Goal: Task Accomplishment & Management: Complete application form

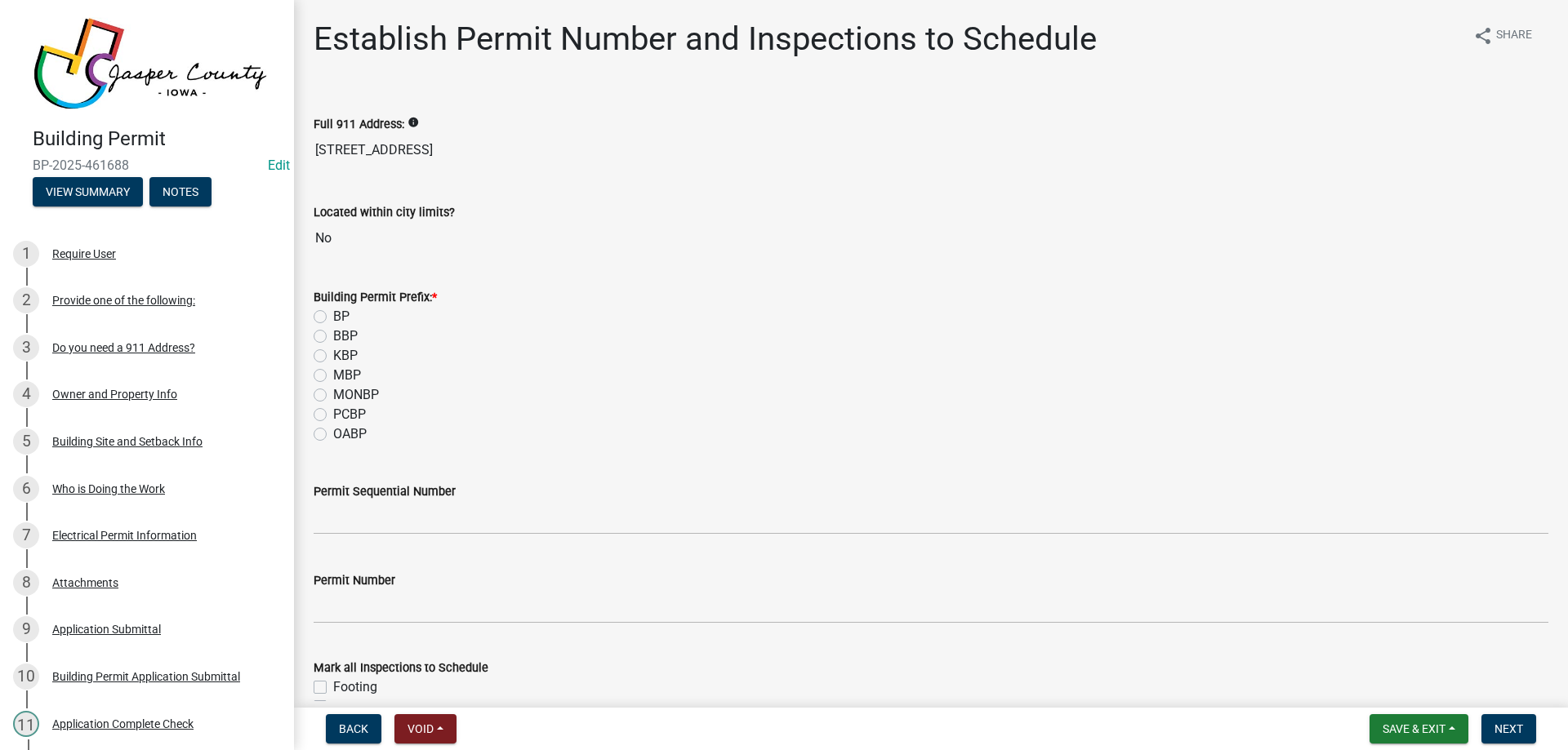
click at [334, 315] on label "BP" at bounding box center [341, 317] width 17 height 20
click at [334, 315] on input "BP" at bounding box center [338, 312] width 11 height 11
radio input "true"
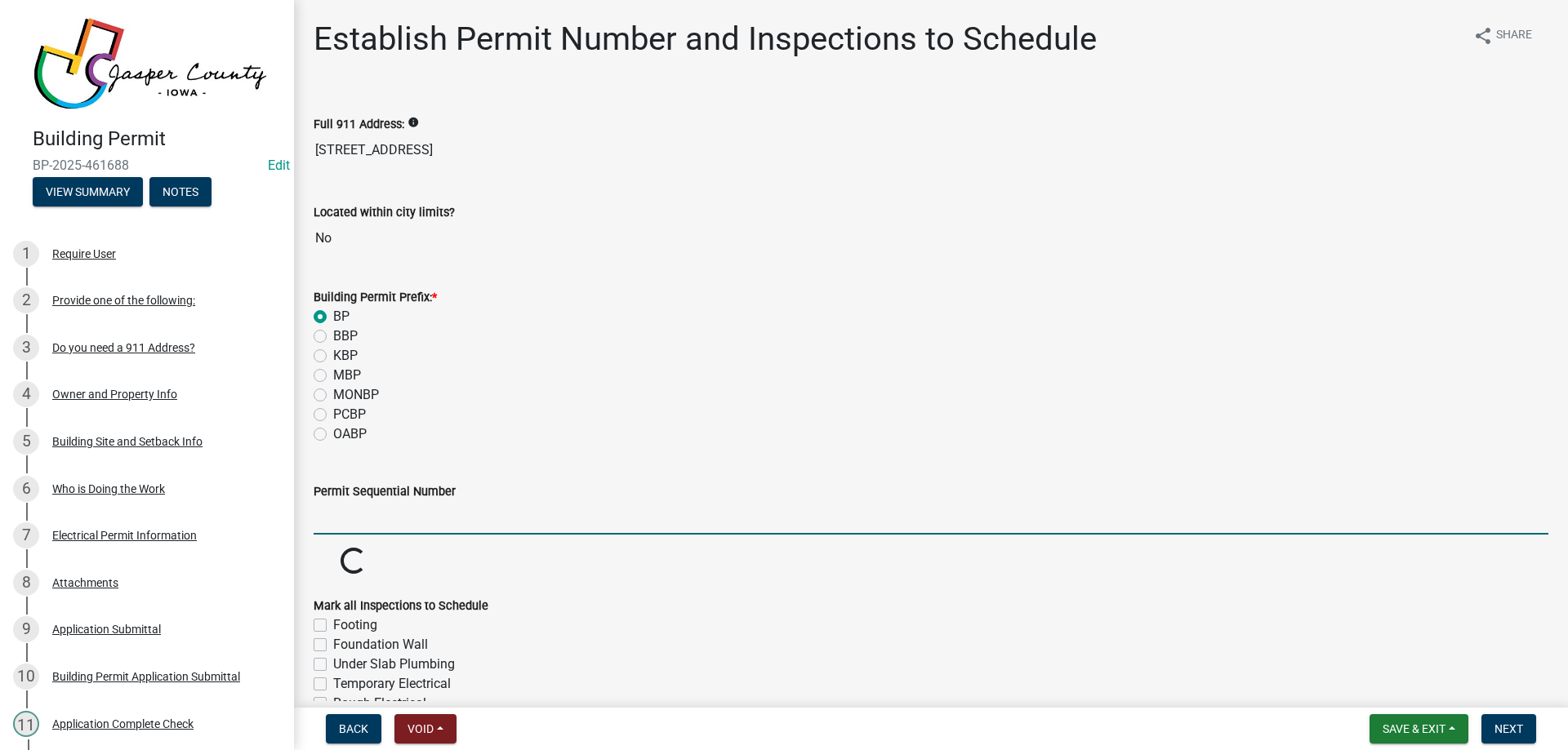
click at [364, 524] on input "Permit Sequential Number" at bounding box center [931, 518] width 1234 height 33
type input "123"
click at [556, 415] on div "PCBP" at bounding box center [931, 415] width 1234 height 20
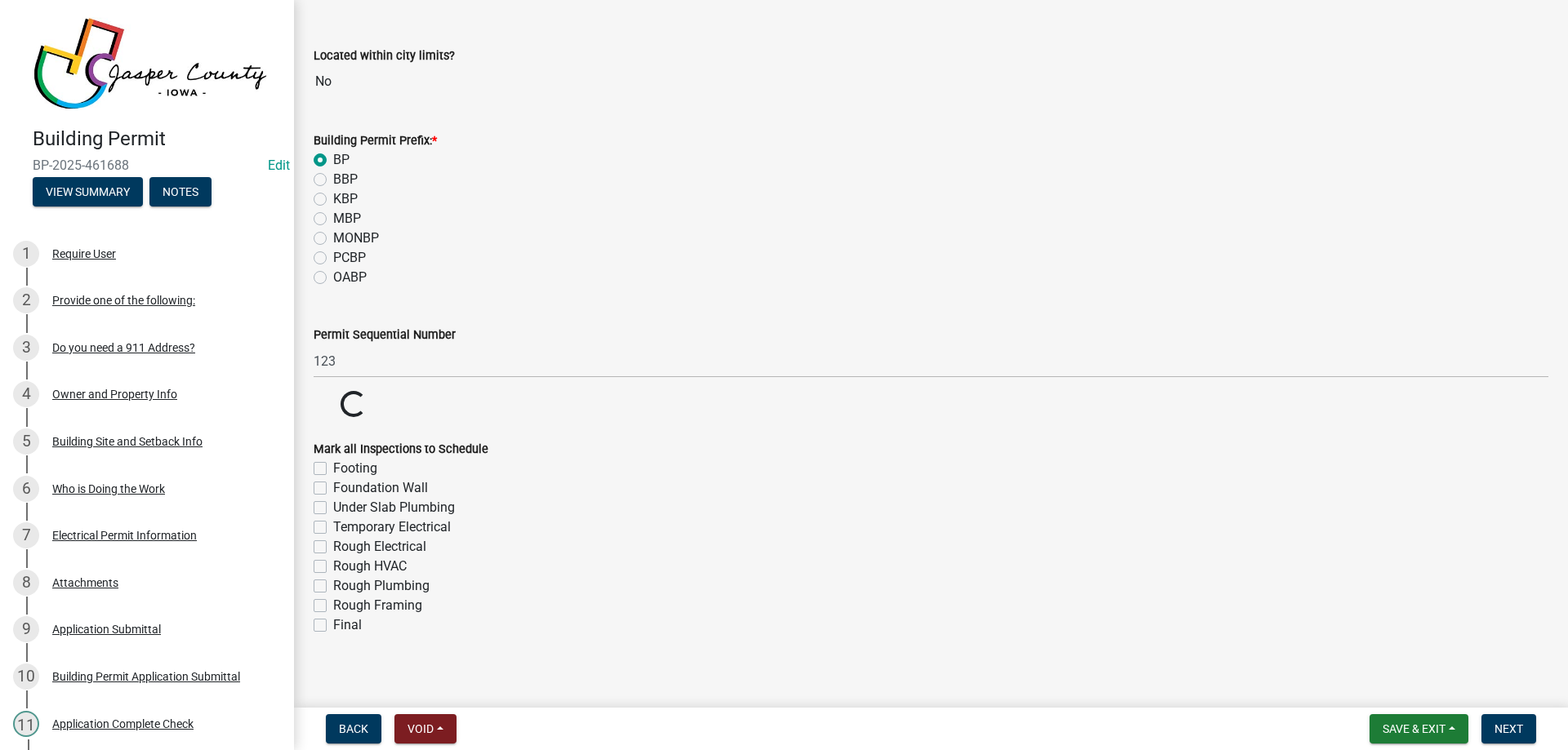
scroll to position [163, 0]
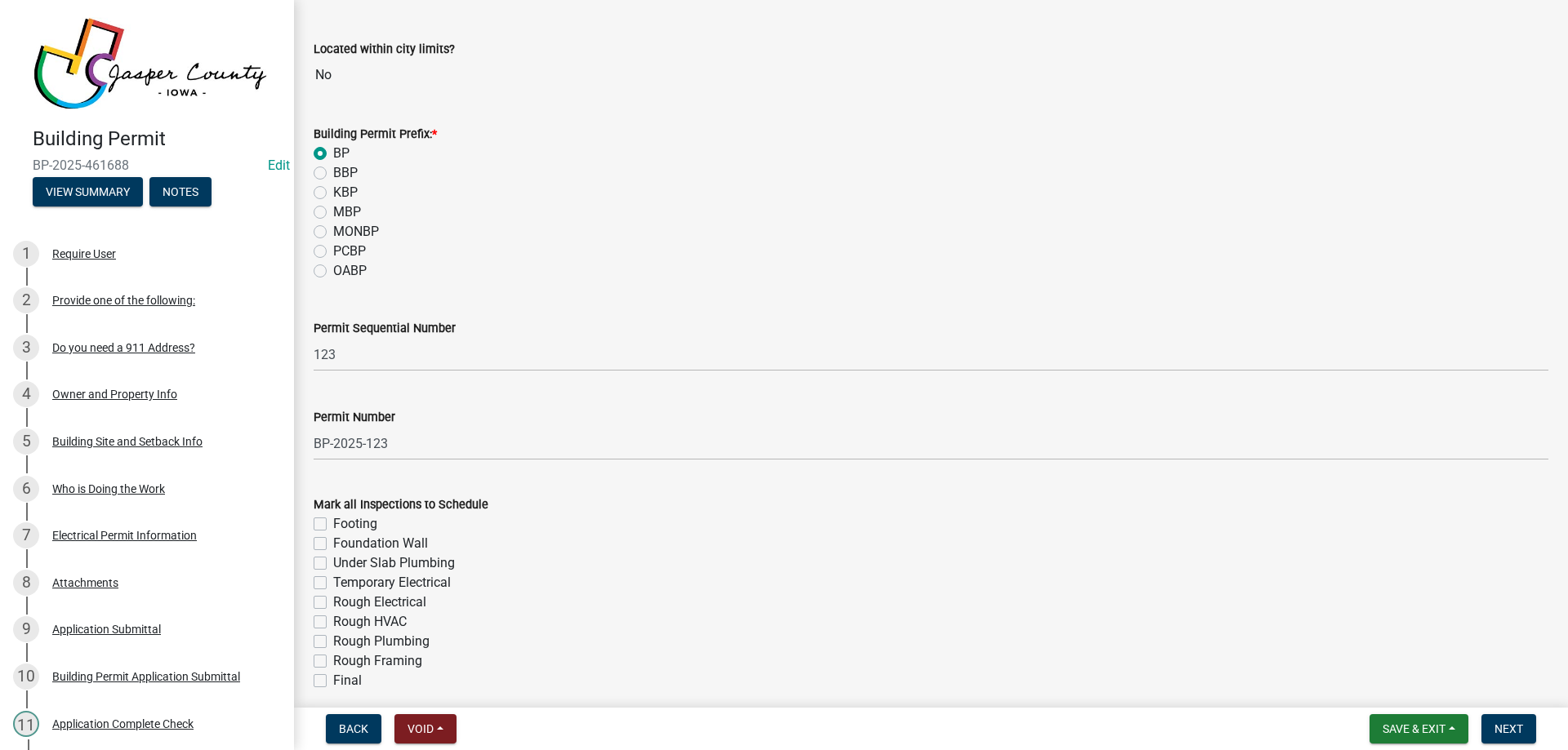
click at [334, 540] on label "Foundation Wall" at bounding box center [381, 544] width 95 height 20
click at [334, 540] on input "Foundation Wall" at bounding box center [338, 539] width 11 height 11
checkbox input "true"
checkbox input "false"
checkbox input "true"
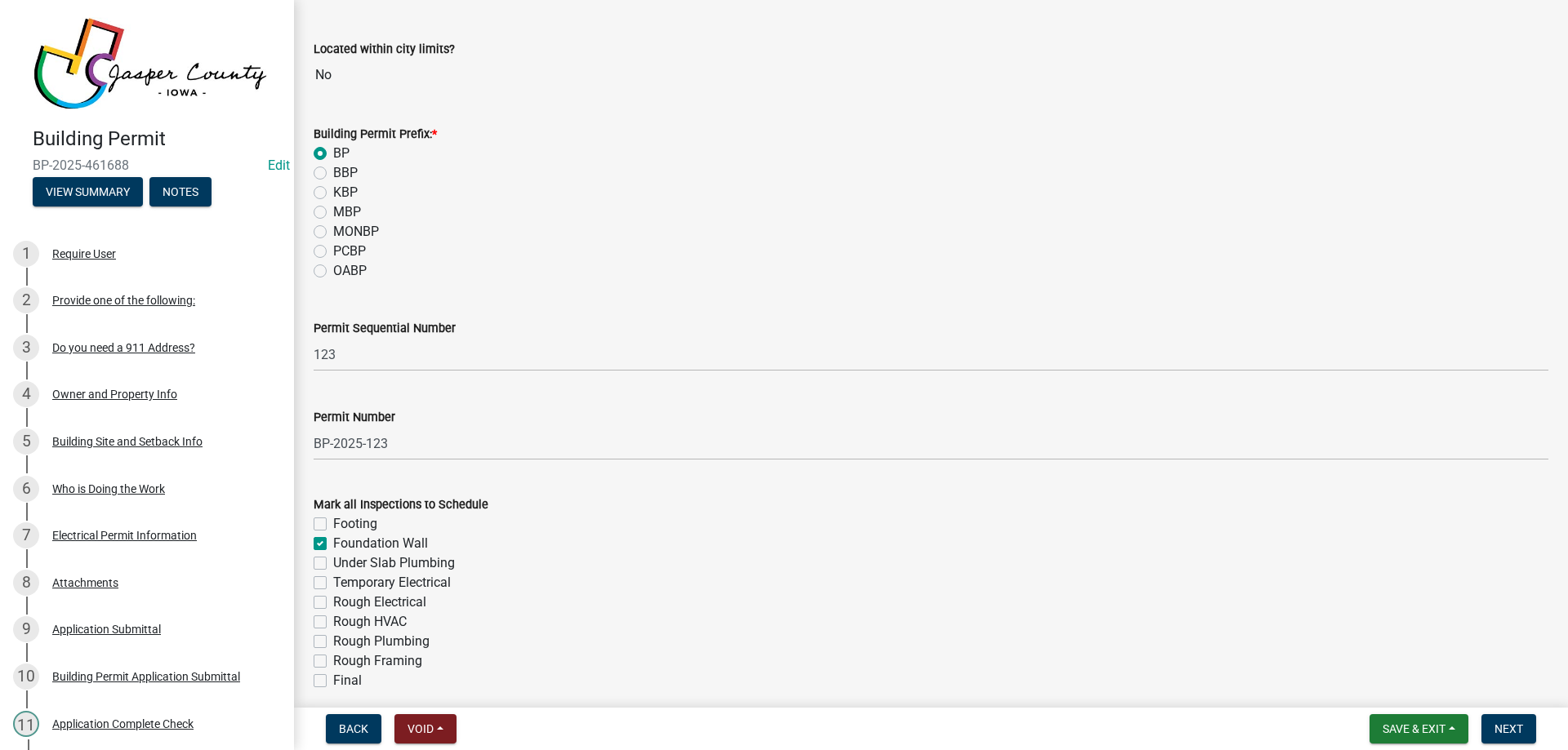
checkbox input "false"
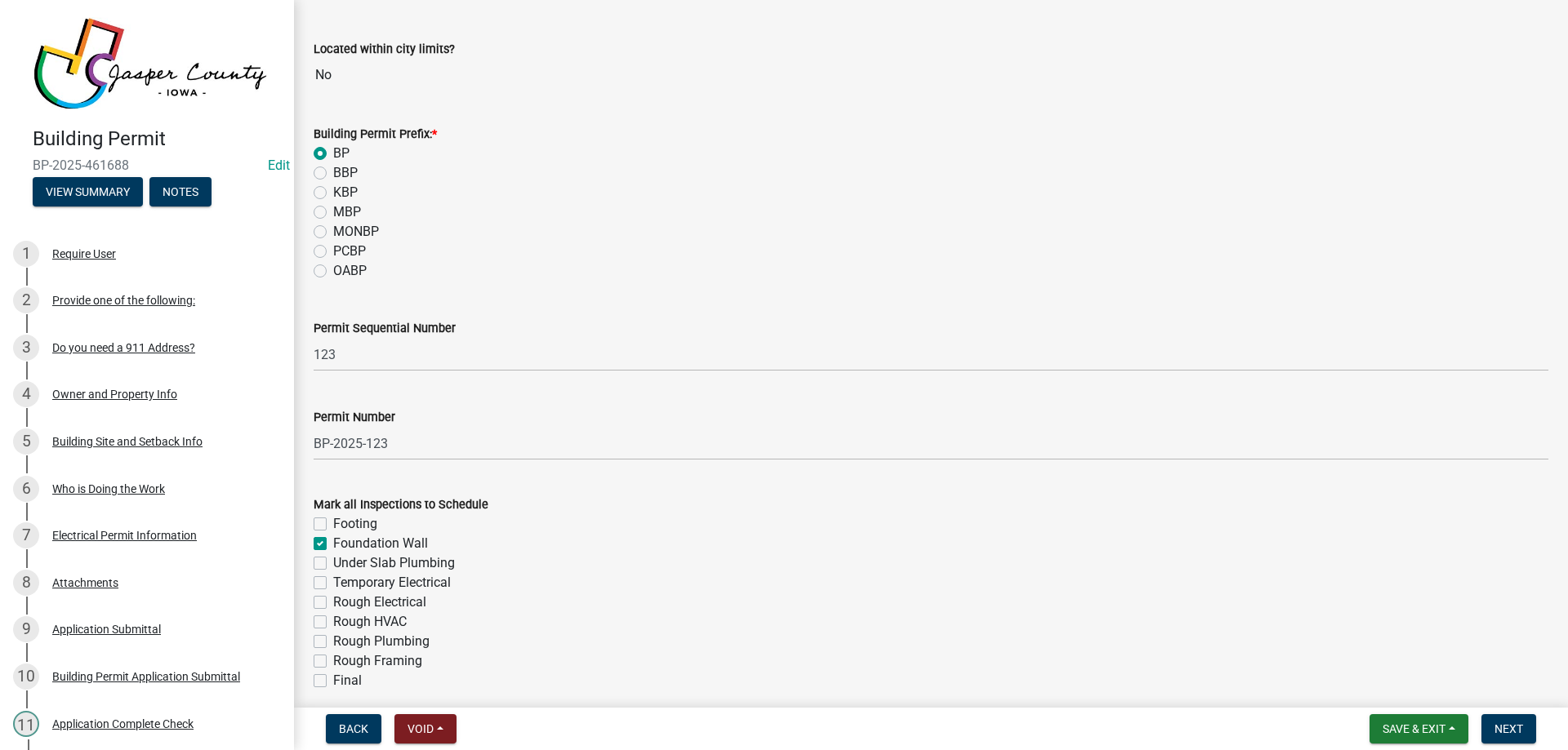
checkbox input "false"
click at [334, 549] on label "Foundation Wall" at bounding box center [381, 544] width 95 height 20
click at [334, 545] on input "Foundation Wall" at bounding box center [338, 539] width 11 height 11
checkbox input "false"
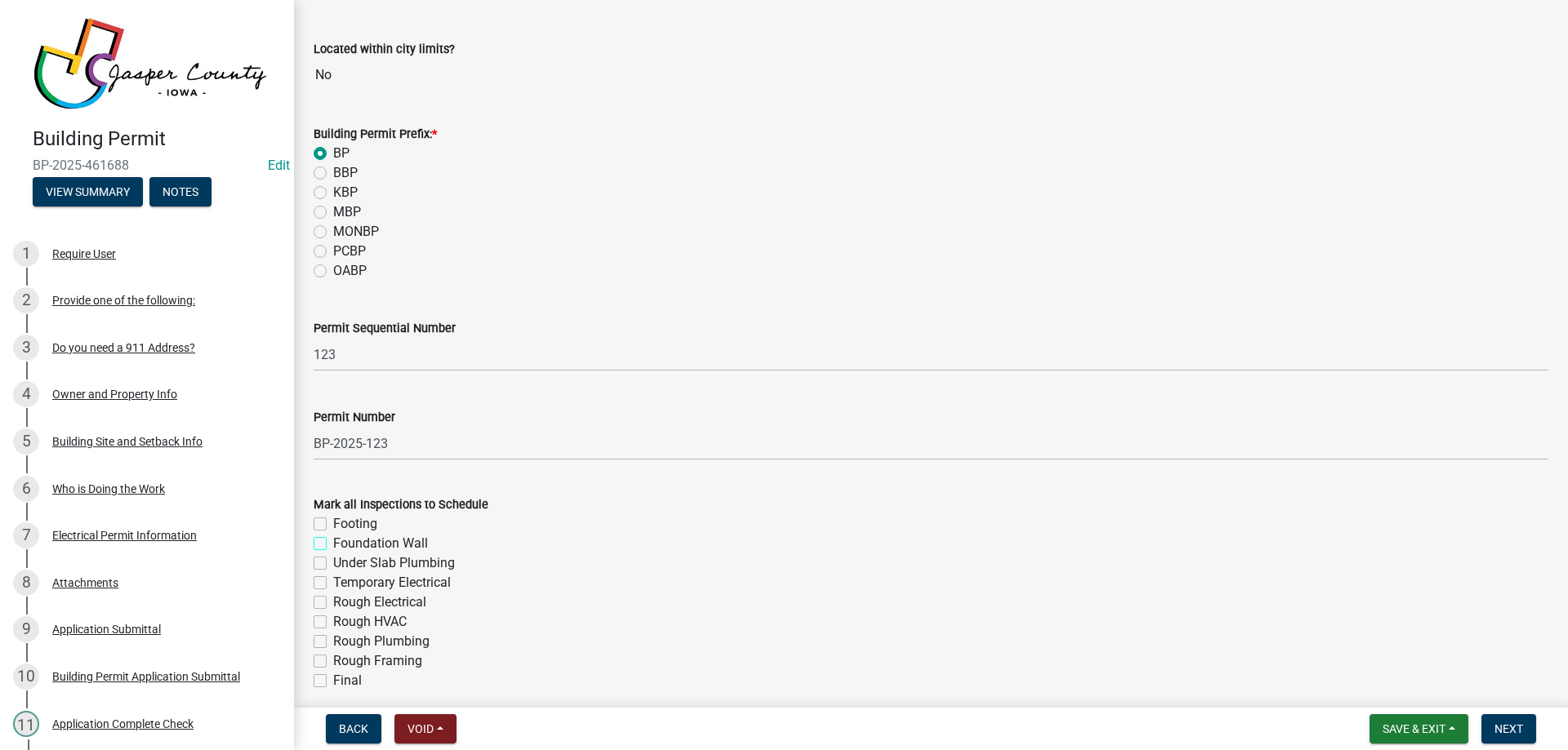
checkbox input "false"
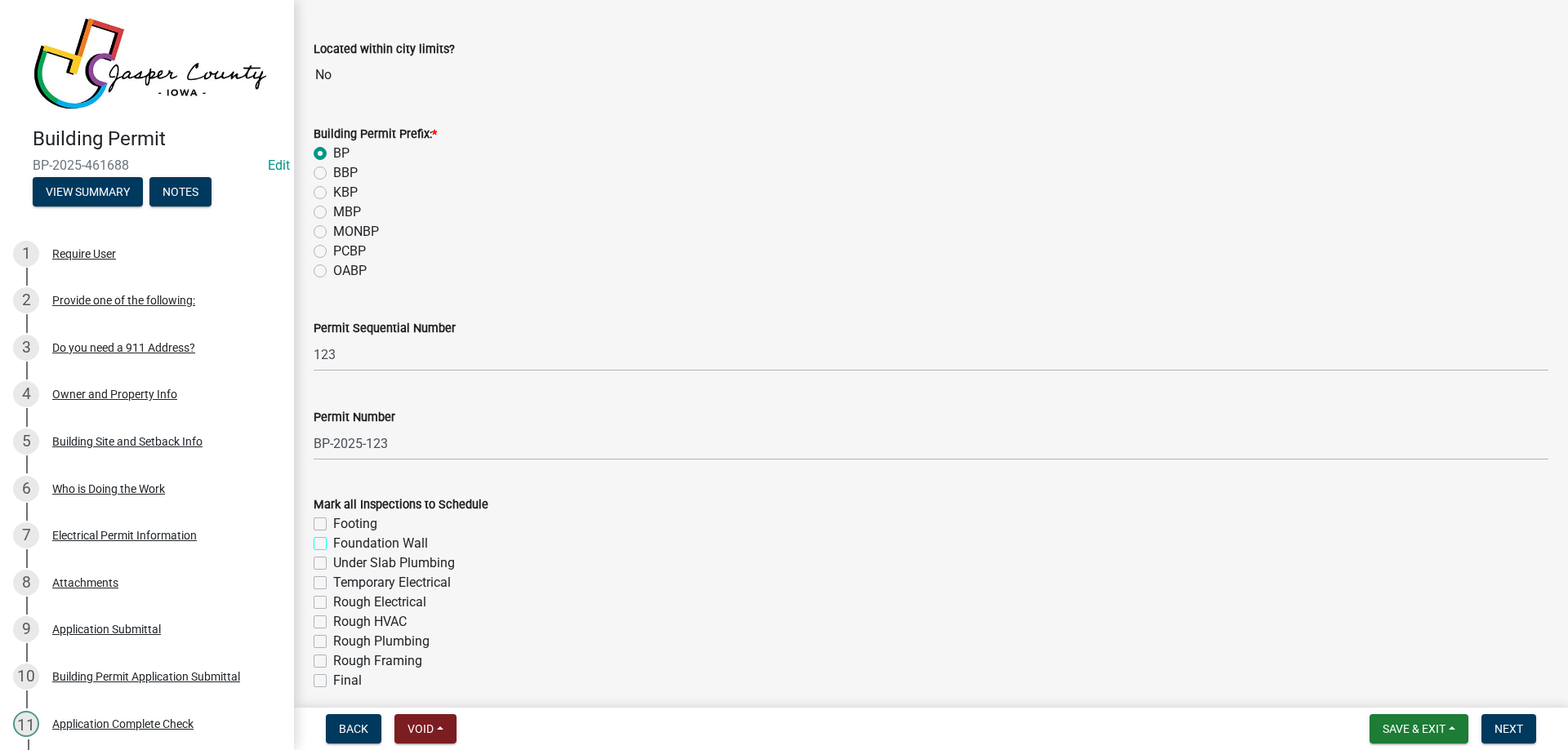
checkbox input "false"
click at [334, 597] on label "Rough Electrical" at bounding box center [380, 602] width 93 height 20
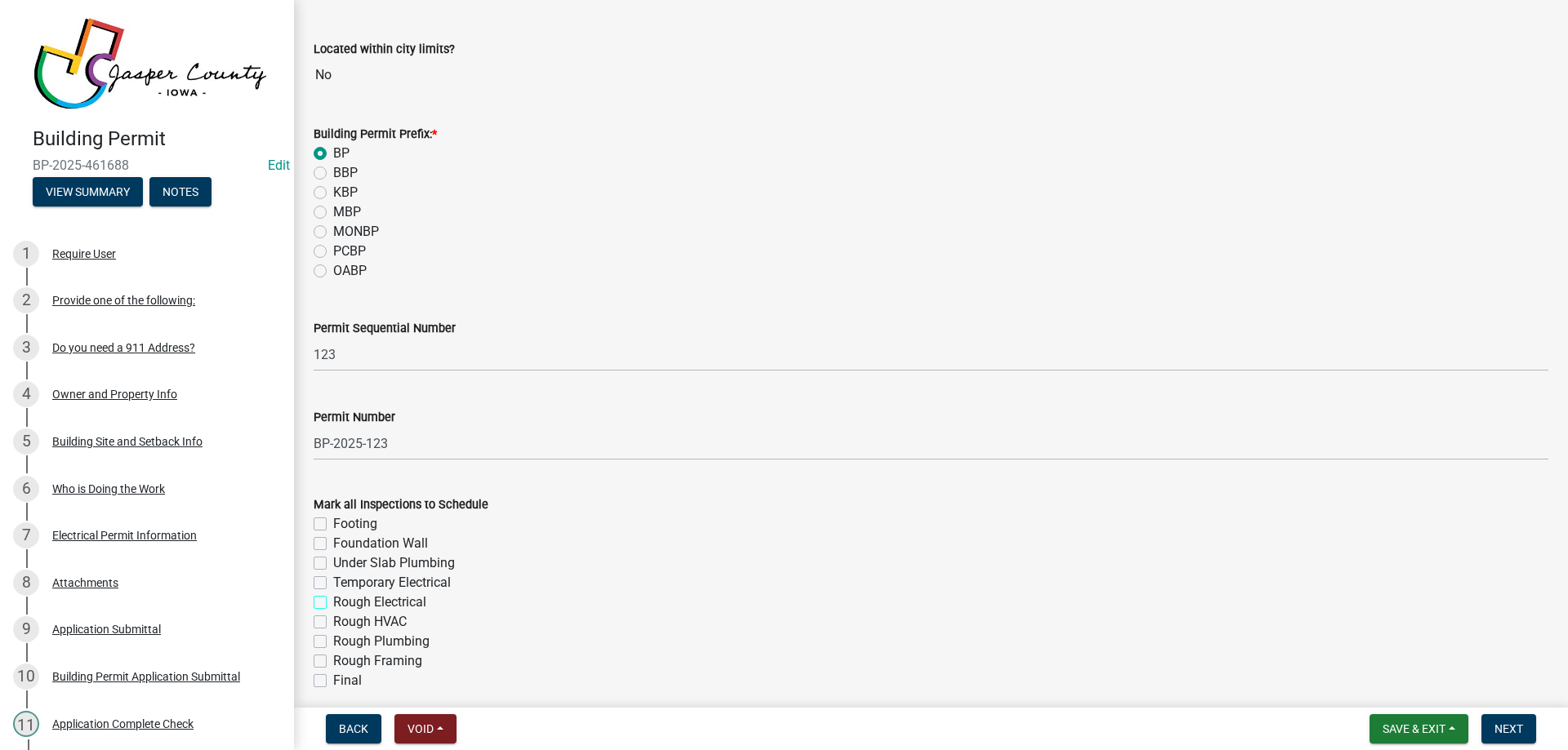
click at [334, 597] on input "Rough Electrical" at bounding box center [338, 597] width 11 height 11
checkbox input "true"
checkbox input "false"
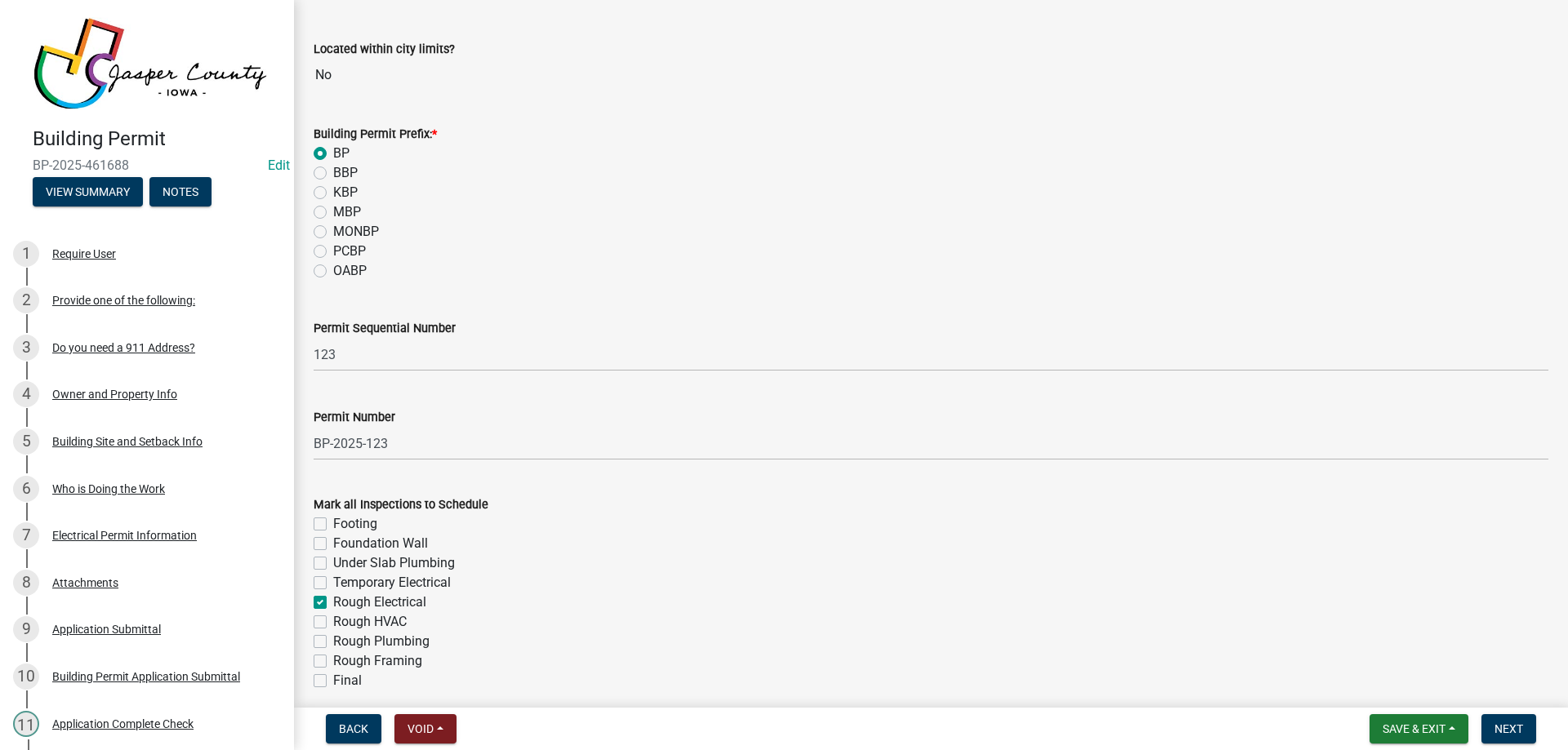
checkbox input "false"
checkbox input "true"
checkbox input "false"
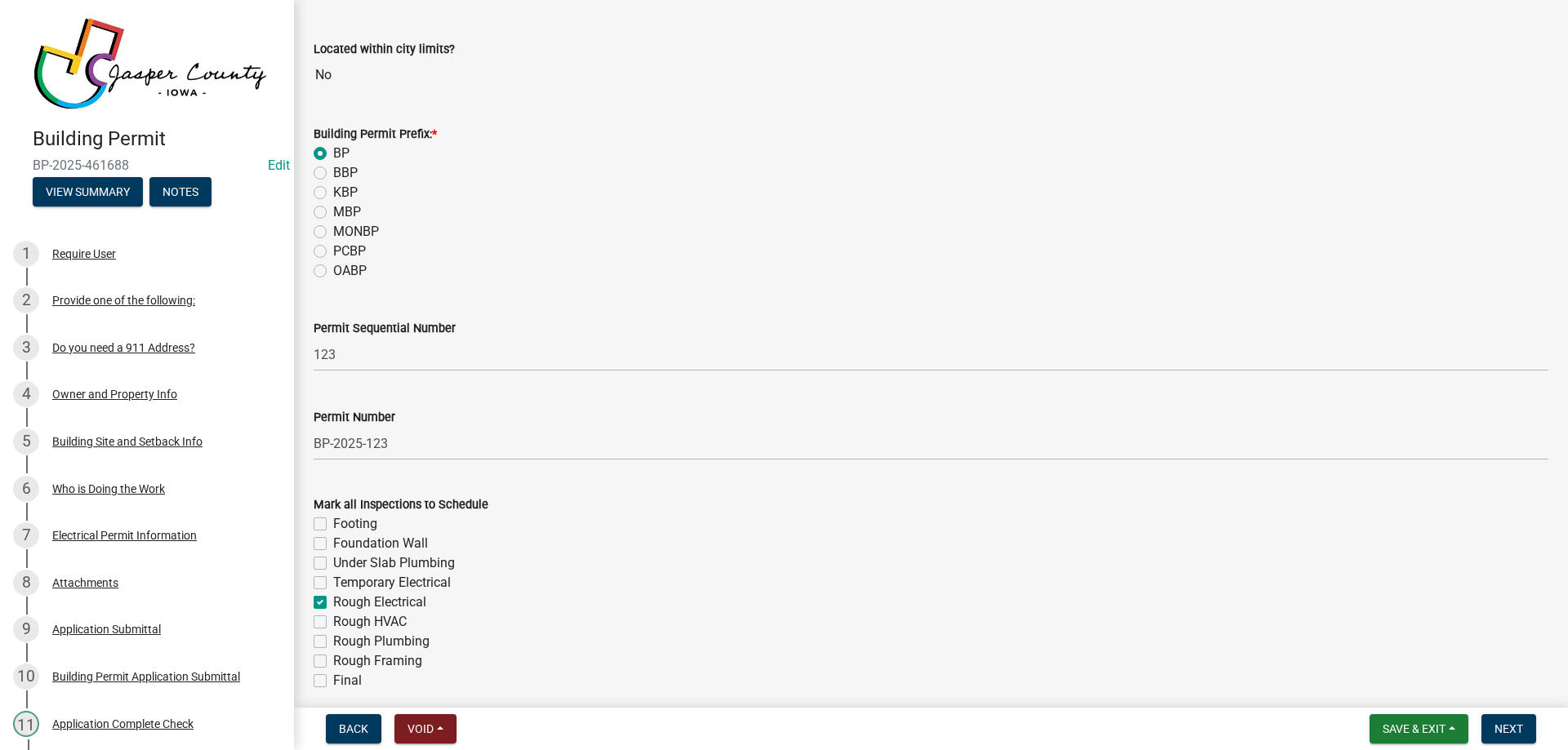
click at [334, 684] on label "Final" at bounding box center [347, 681] width 28 height 20
click at [334, 682] on input "Final" at bounding box center [338, 676] width 11 height 11
checkbox input "true"
checkbox input "false"
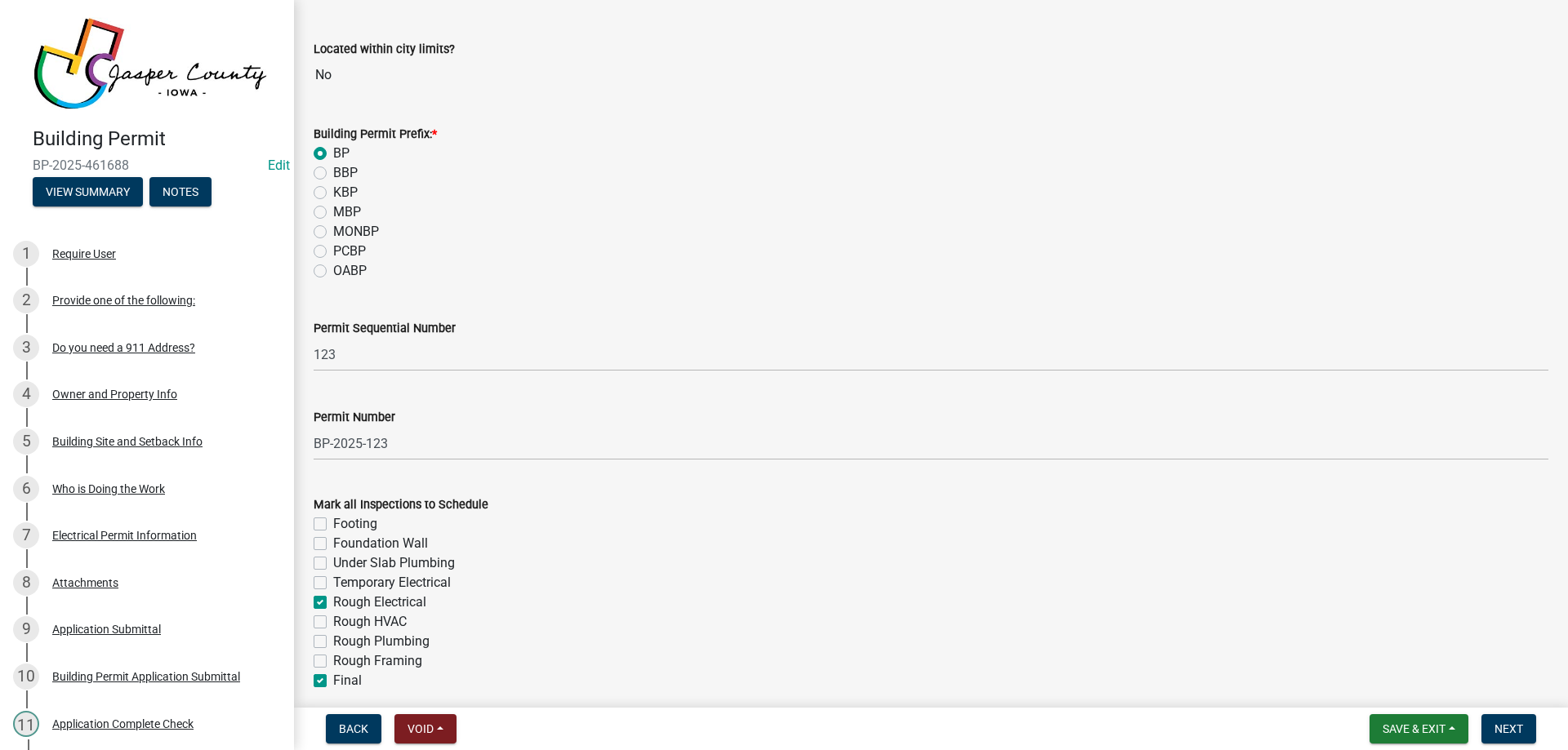
checkbox input "false"
checkbox input "true"
checkbox input "false"
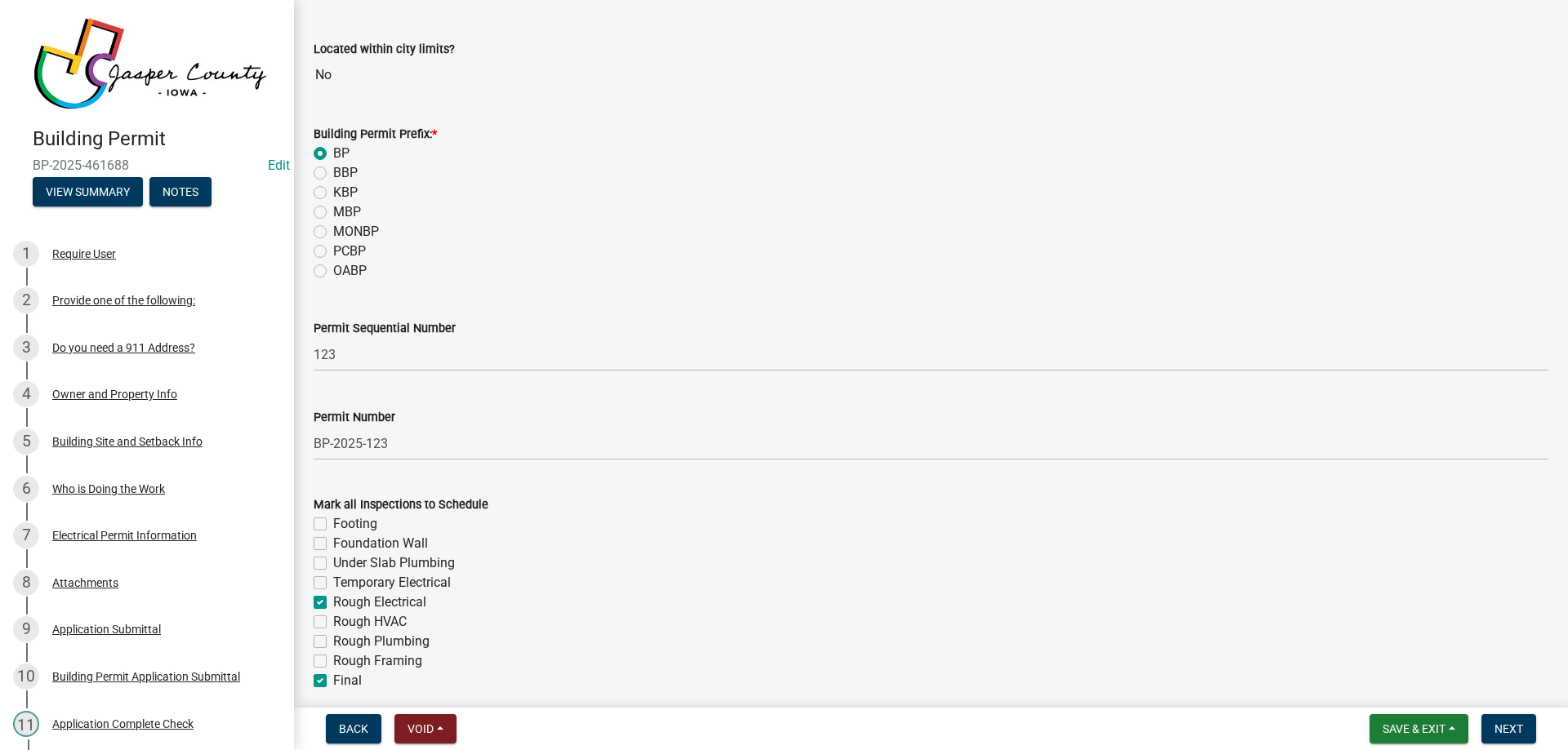
checkbox input "false"
checkbox input "true"
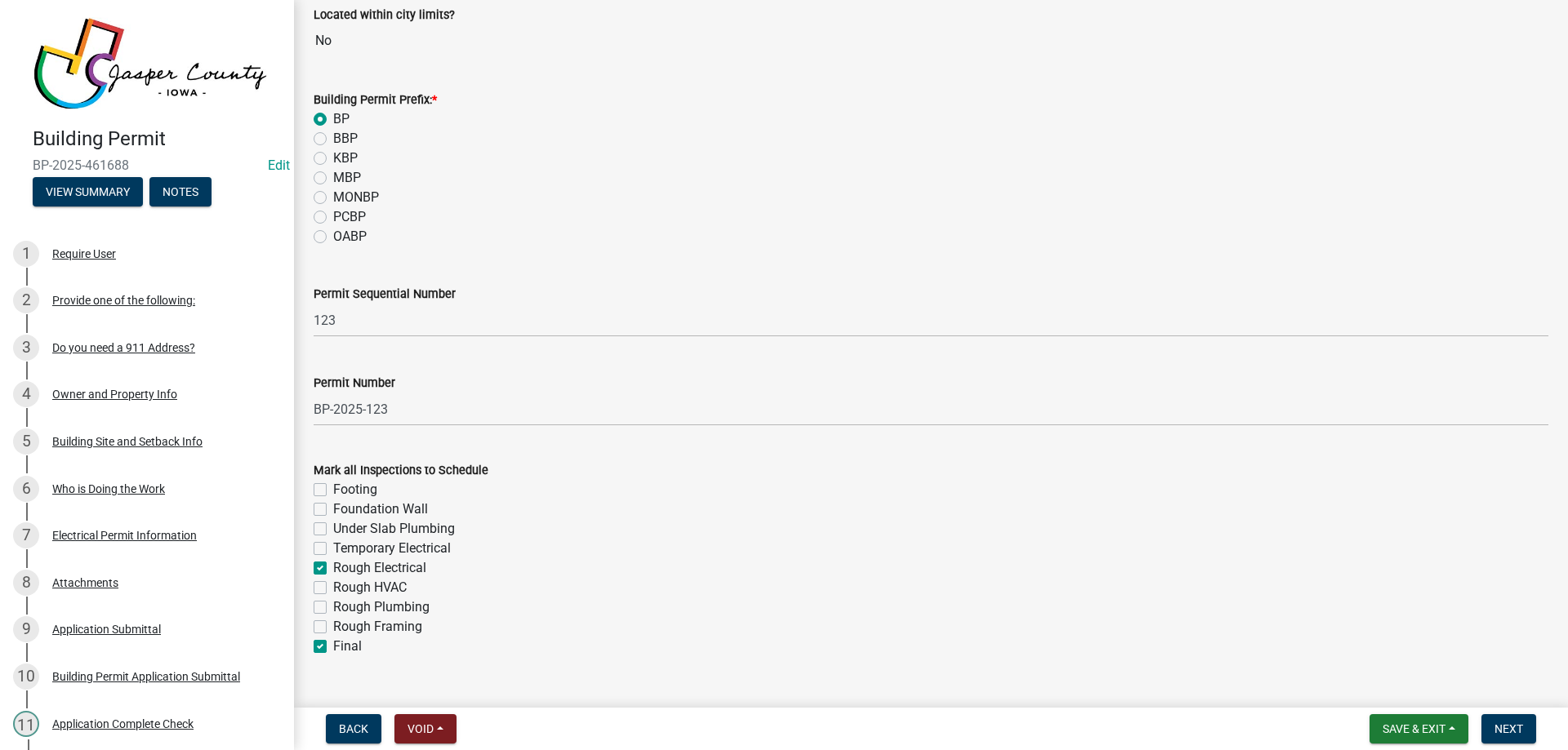
scroll to position [231, 0]
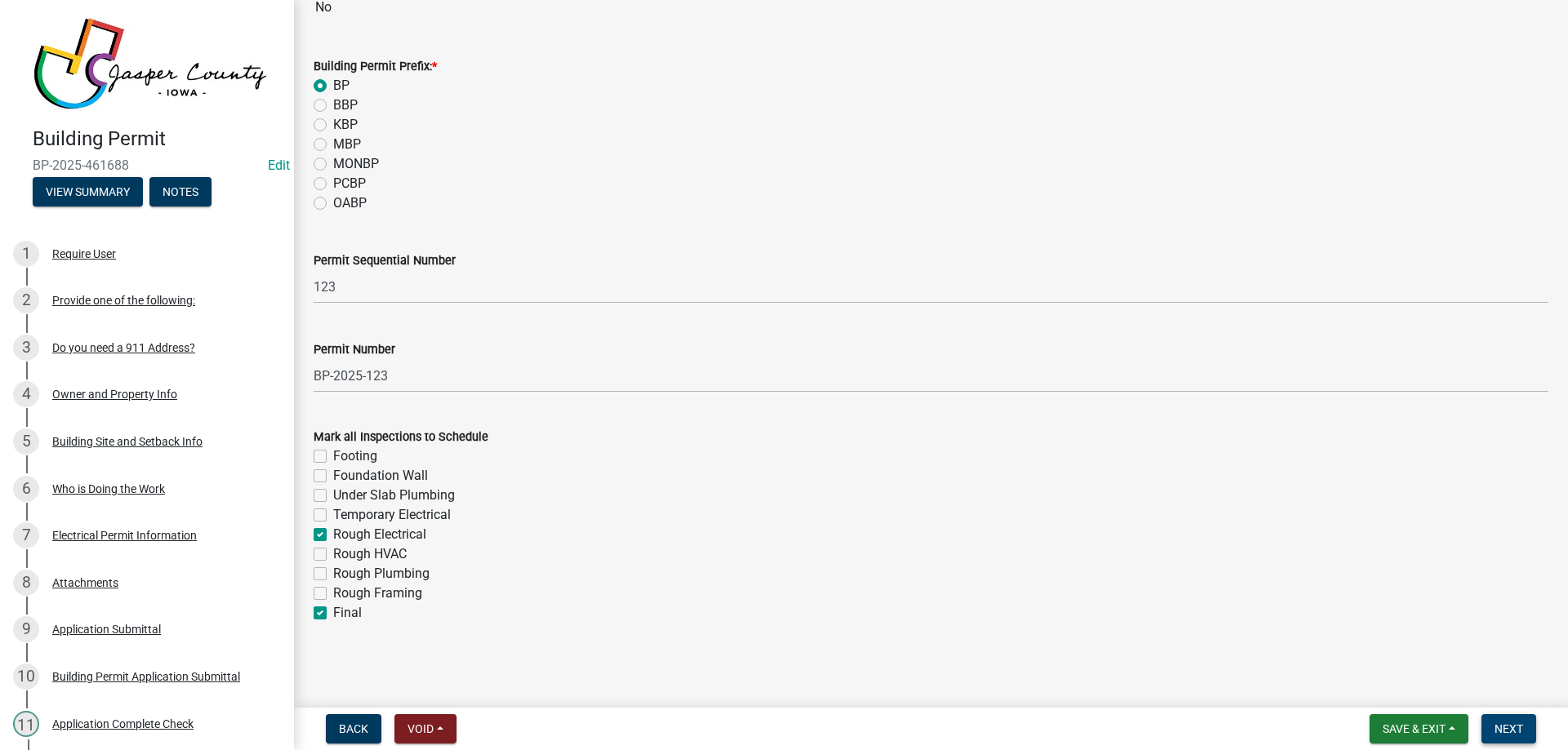
click at [1506, 726] on span "Next" at bounding box center [1508, 728] width 28 height 13
